Goal: Navigation & Orientation: Find specific page/section

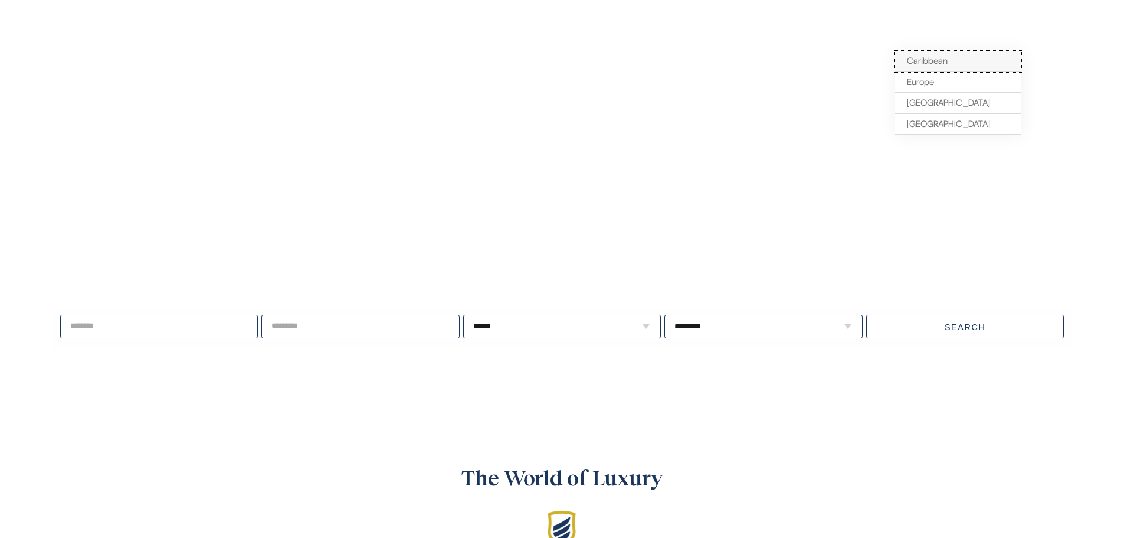
click at [923, 60] on span "Caribbean" at bounding box center [927, 61] width 41 height 12
click at [1021, 455] on div "The World of Luxury Elite Destination Homes is a professional rental management…" at bounding box center [562, 540] width 1124 height 218
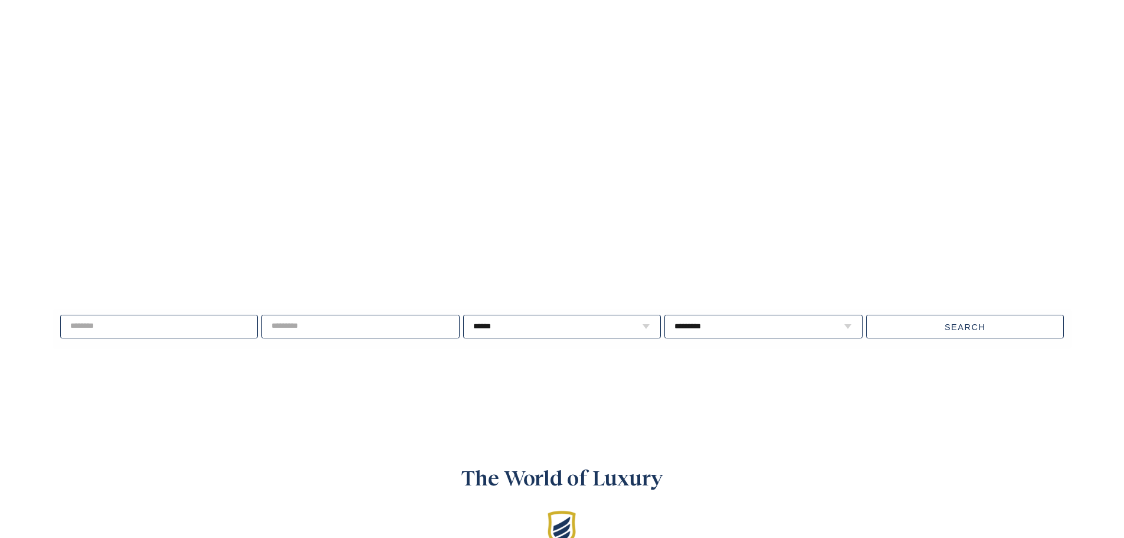
click at [802, 132] on video at bounding box center [562, 215] width 1124 height 563
click at [1016, 170] on video at bounding box center [562, 215] width 1124 height 563
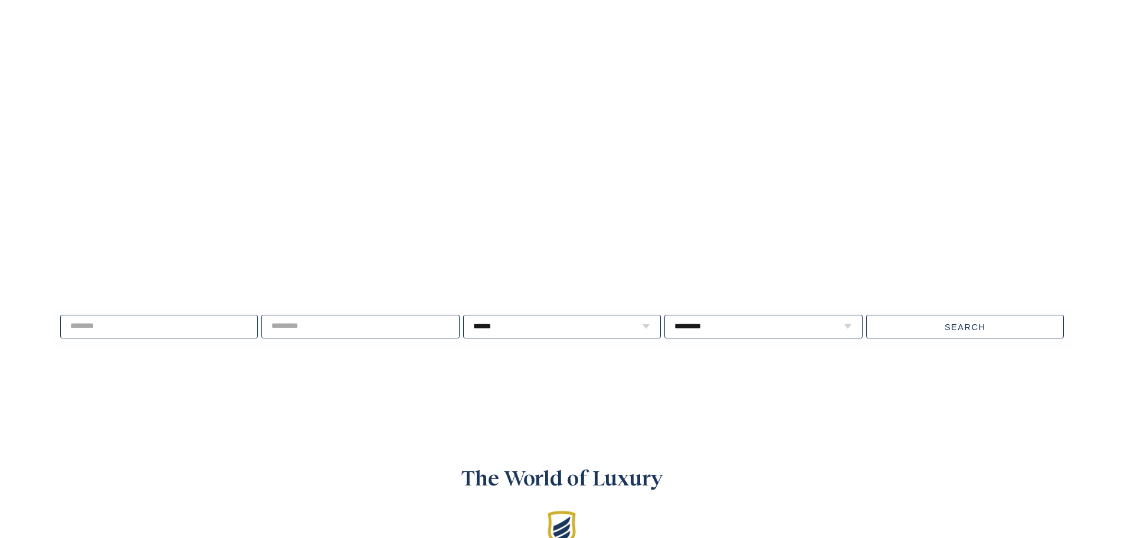
drag, startPoint x: 965, startPoint y: 138, endPoint x: 1057, endPoint y: 112, distance: 95.1
click at [966, 138] on video at bounding box center [562, 215] width 1124 height 563
